Goal: Check status: Check status

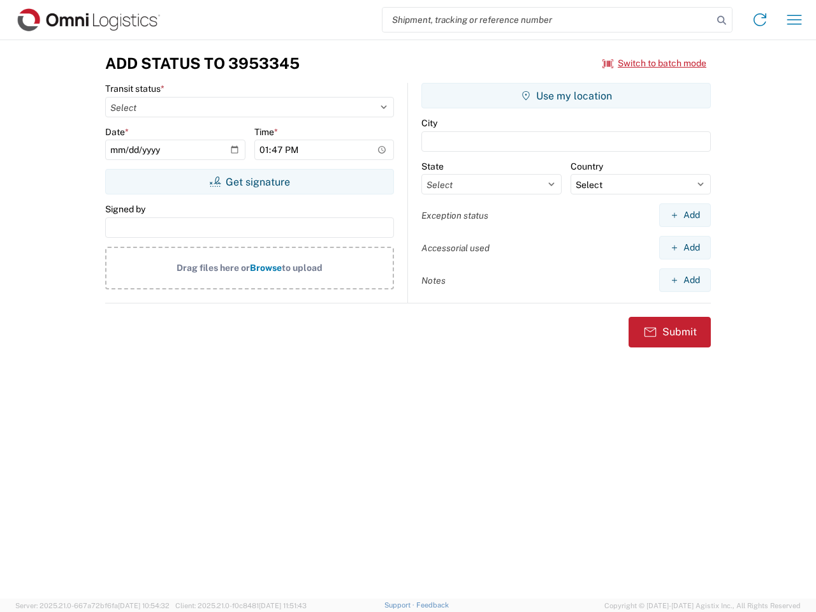
click at [548, 20] on input "search" at bounding box center [547, 20] width 330 height 24
click at [722, 20] on icon at bounding box center [722, 20] width 18 height 18
click at [760, 20] on icon at bounding box center [760, 20] width 20 height 20
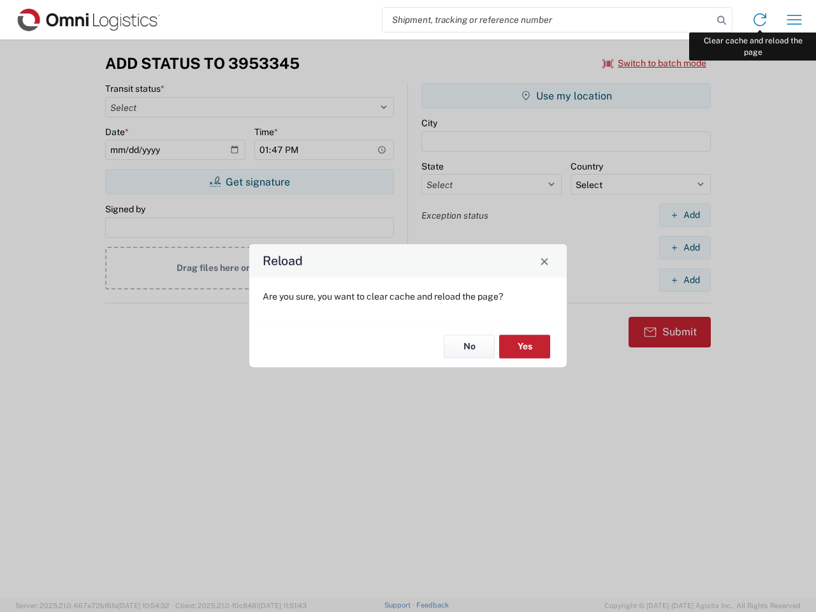
click at [794, 20] on div "Reload Are you sure, you want to clear cache and reload the page? No Yes" at bounding box center [408, 306] width 816 height 612
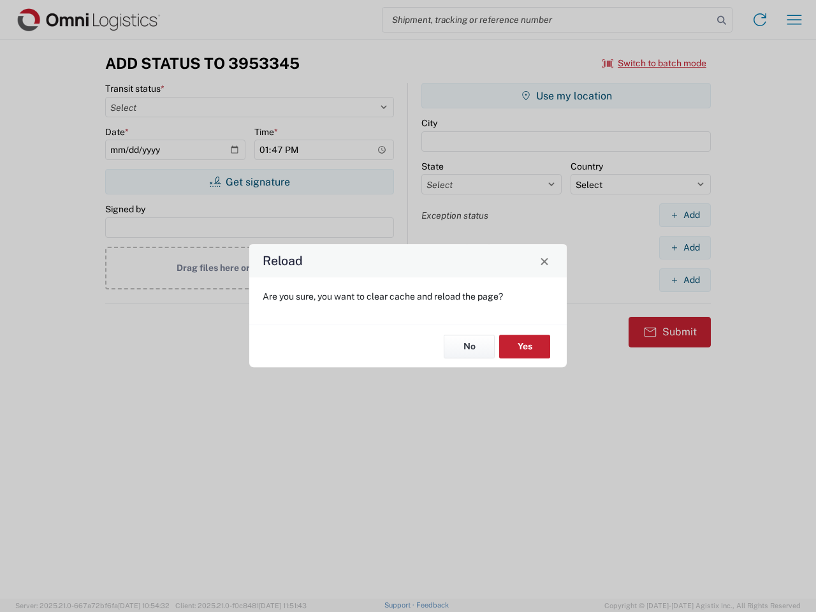
click at [655, 63] on div "Reload Are you sure, you want to clear cache and reload the page? No Yes" at bounding box center [408, 306] width 816 height 612
click at [249, 182] on div "Reload Are you sure, you want to clear cache and reload the page? No Yes" at bounding box center [408, 306] width 816 height 612
click at [566, 96] on div "Reload Are you sure, you want to clear cache and reload the page? No Yes" at bounding box center [408, 306] width 816 height 612
click at [685, 215] on div "Reload Are you sure, you want to clear cache and reload the page? No Yes" at bounding box center [408, 306] width 816 height 612
click at [685, 247] on div "Reload Are you sure, you want to clear cache and reload the page? No Yes" at bounding box center [408, 306] width 816 height 612
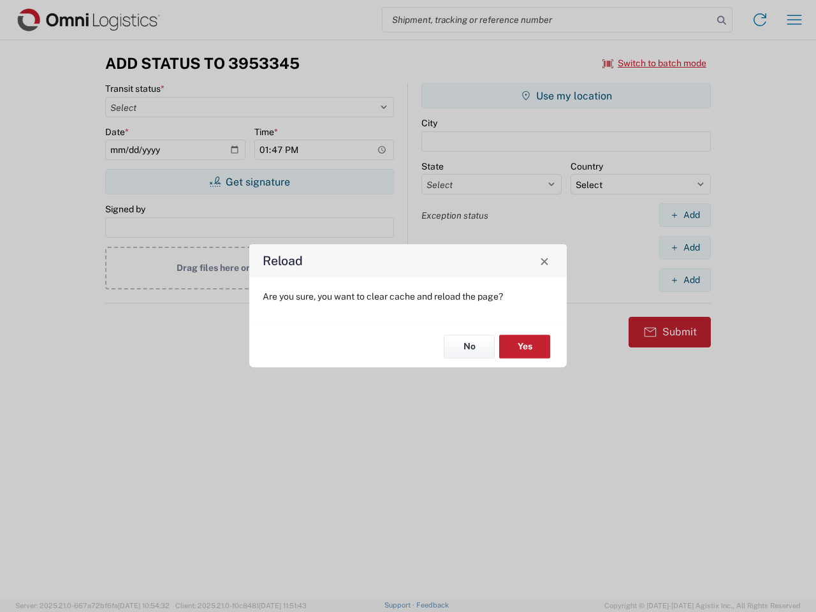
click at [685, 280] on div "Reload Are you sure, you want to clear cache and reload the page? No Yes" at bounding box center [408, 306] width 816 height 612
